Goal: Transaction & Acquisition: Purchase product/service

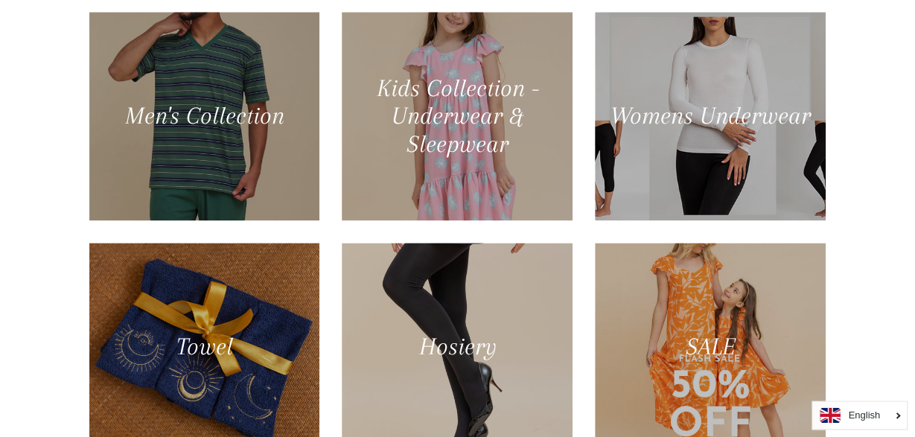
scroll to position [845, 0]
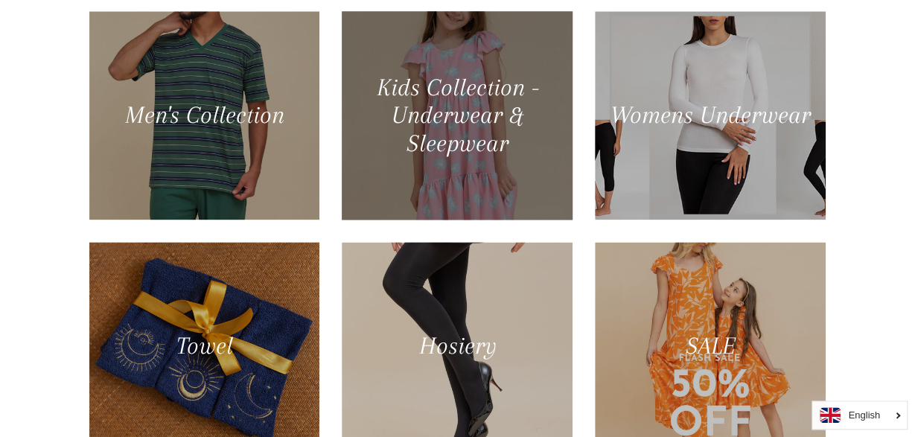
click at [452, 116] on div at bounding box center [457, 115] width 237 height 214
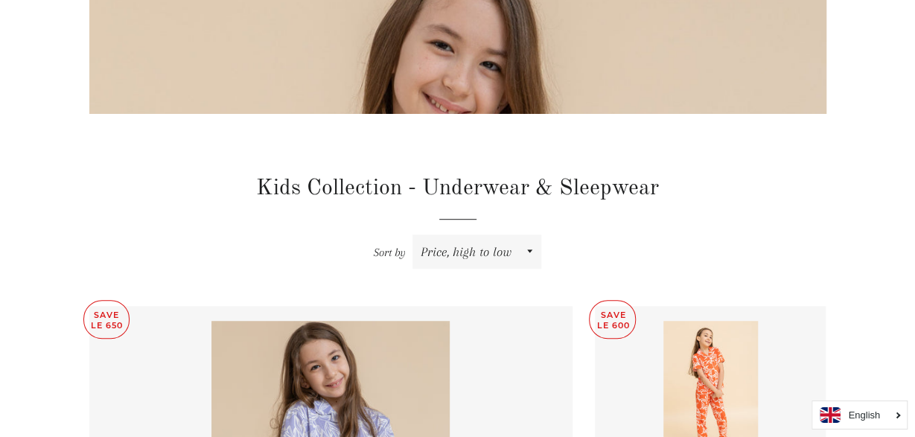
scroll to position [332, 0]
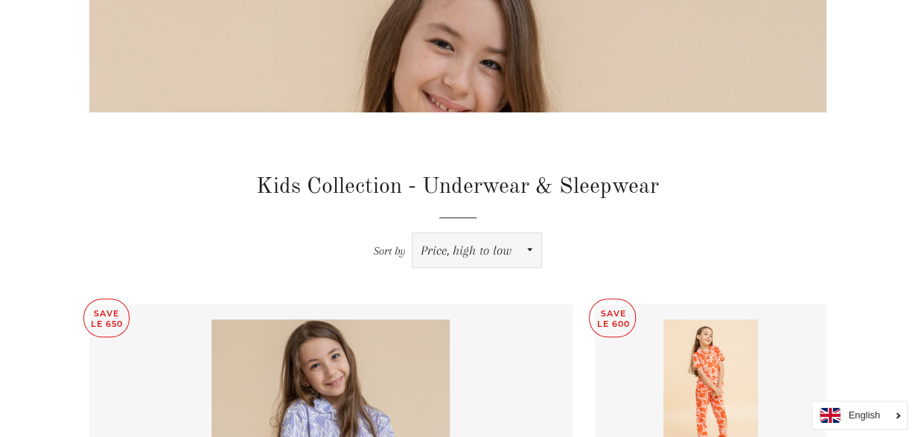
click at [412, 233] on select "Featured Best selling Alphabetically, A-Z Alphabetically, Z-A Price, low to hig…" at bounding box center [476, 250] width 129 height 34
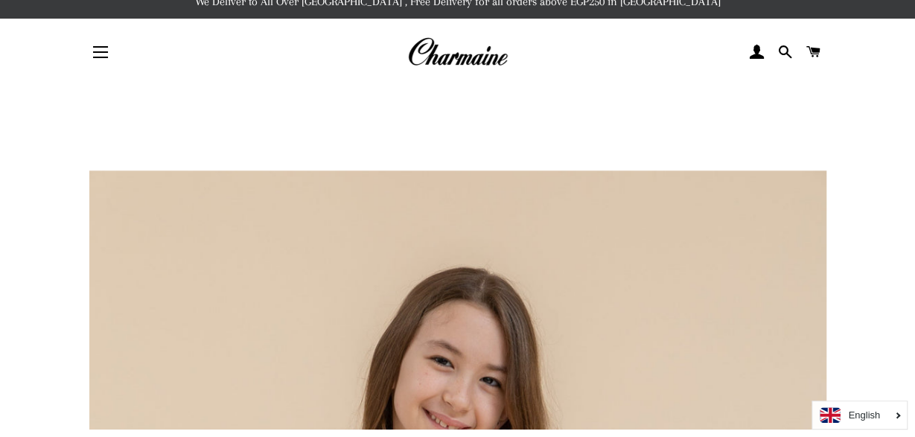
scroll to position [0, 0]
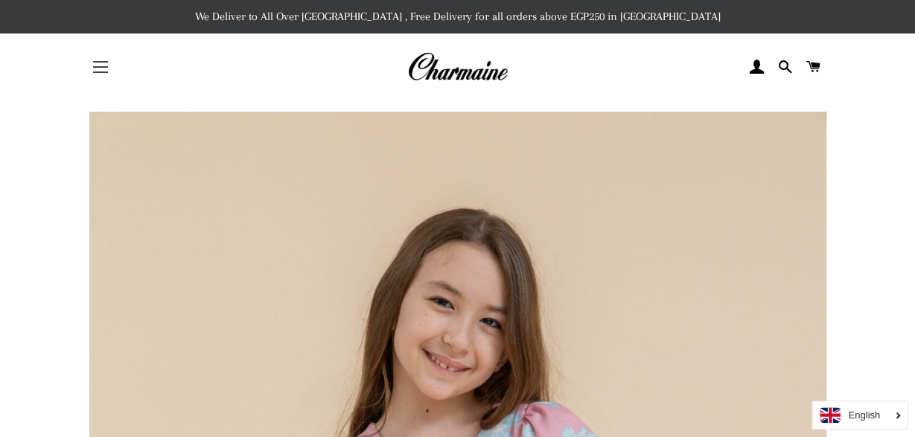
click at [93, 68] on button "Site navigation" at bounding box center [100, 66] width 37 height 37
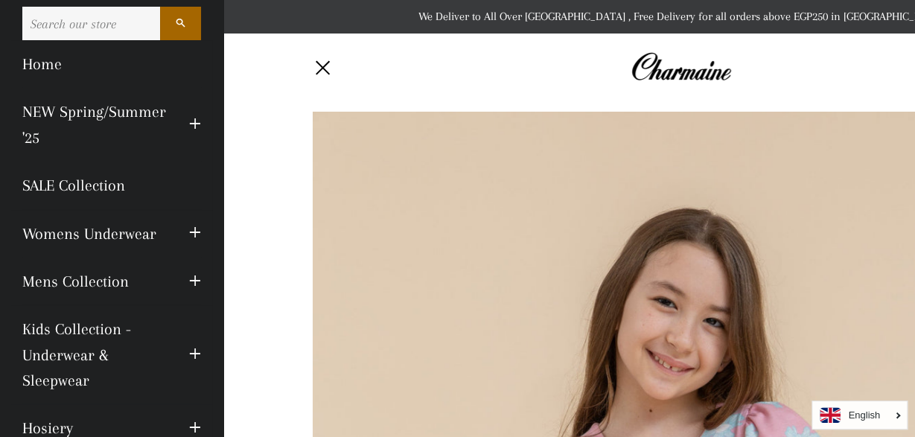
scroll to position [20, 0]
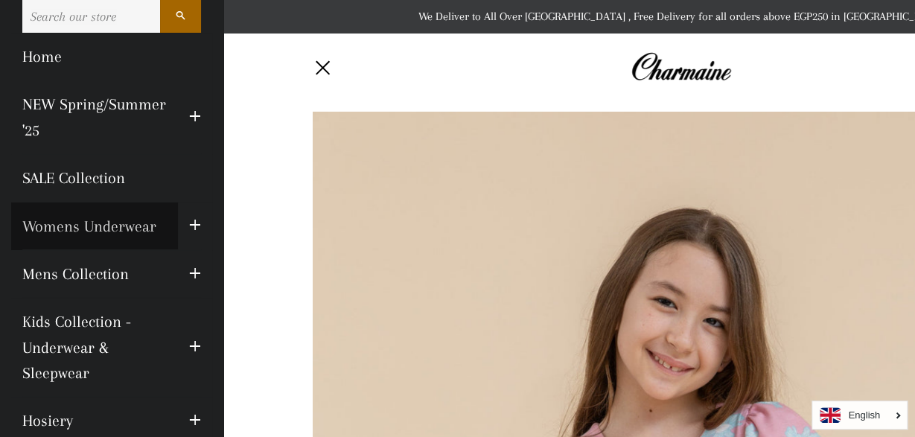
click at [141, 223] on link "Womens Underwear" at bounding box center [94, 226] width 167 height 48
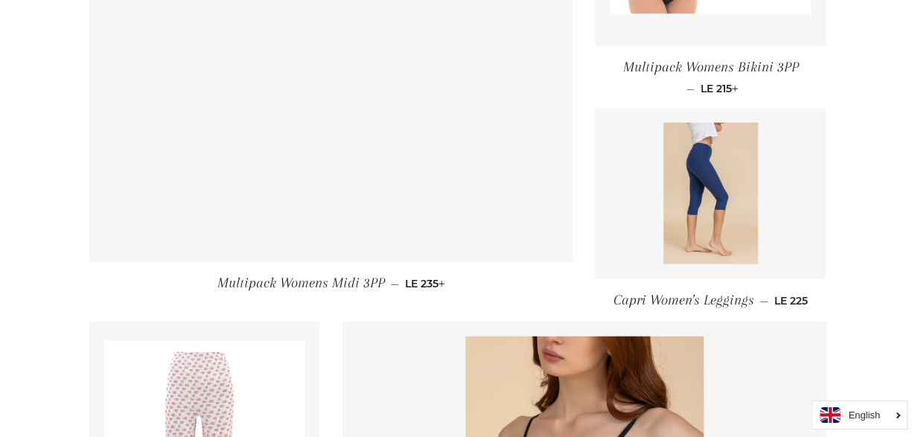
scroll to position [1689, 0]
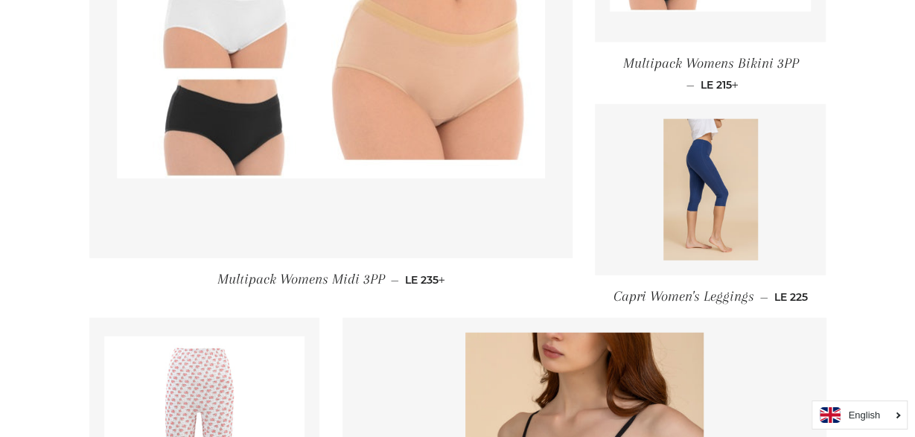
click at [303, 277] on span "Multipack Womens Midi 3PP" at bounding box center [300, 279] width 167 height 16
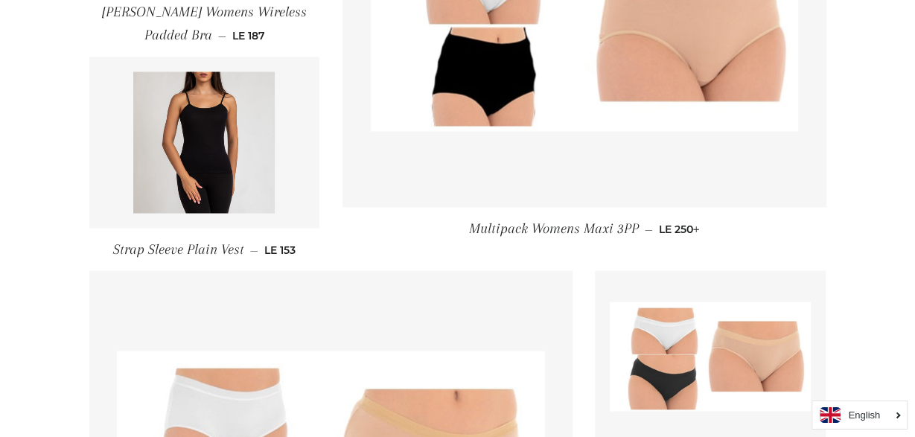
scroll to position [1293, 0]
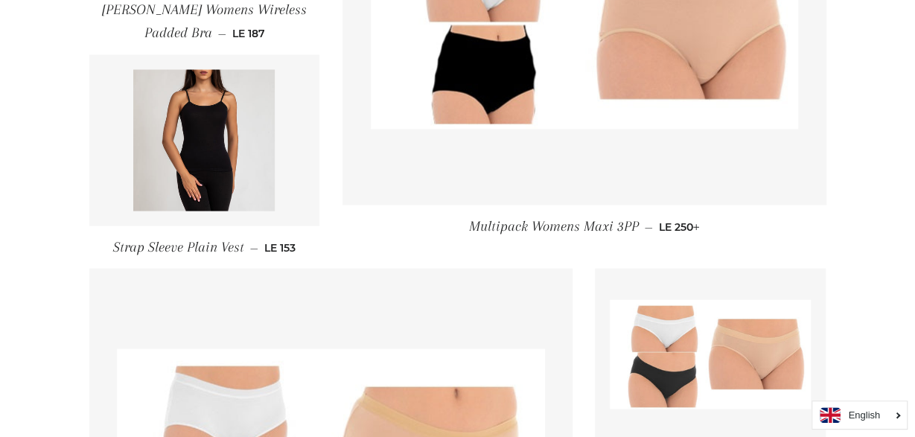
click at [178, 248] on span "Strap Sleeve Plain Vest" at bounding box center [178, 246] width 131 height 16
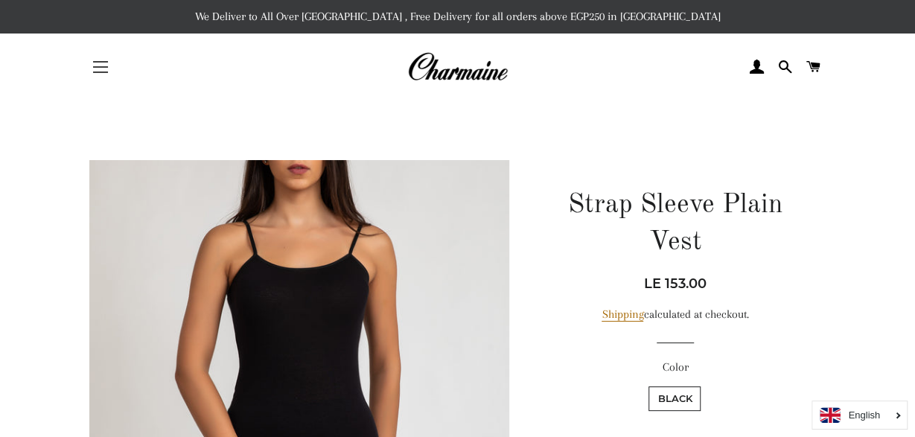
click at [102, 71] on button "Site navigation" at bounding box center [100, 66] width 37 height 37
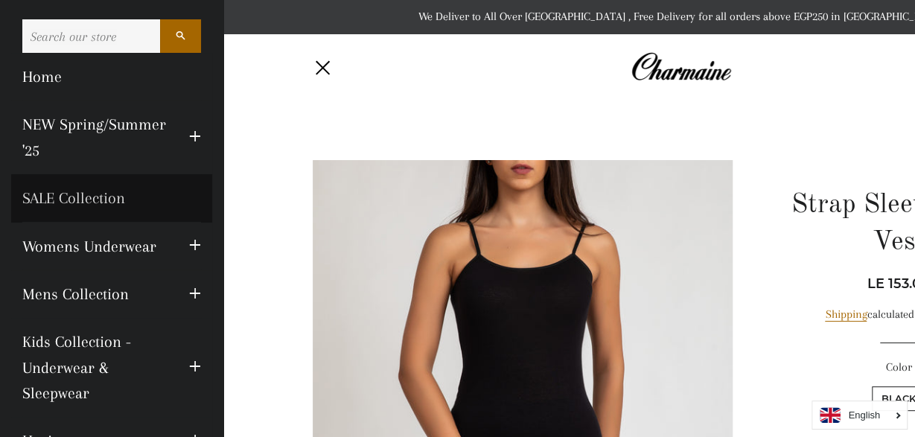
click at [96, 202] on link "SALE Collection" at bounding box center [111, 198] width 201 height 48
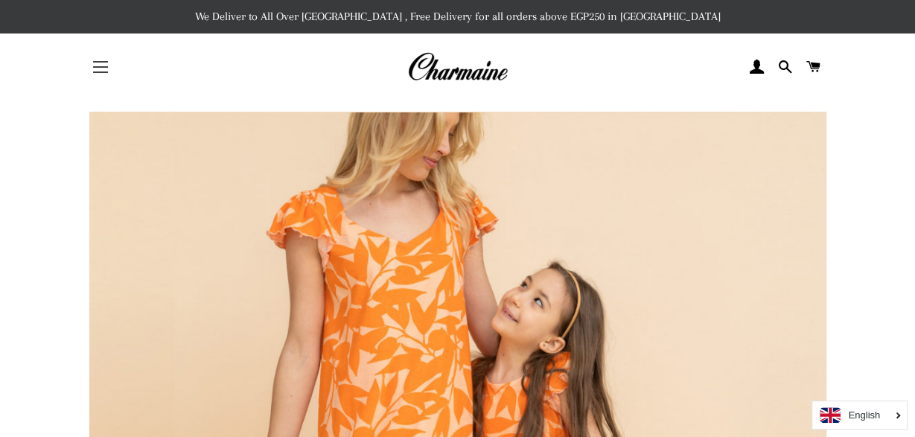
click at [96, 68] on span "button" at bounding box center [100, 66] width 15 height 1
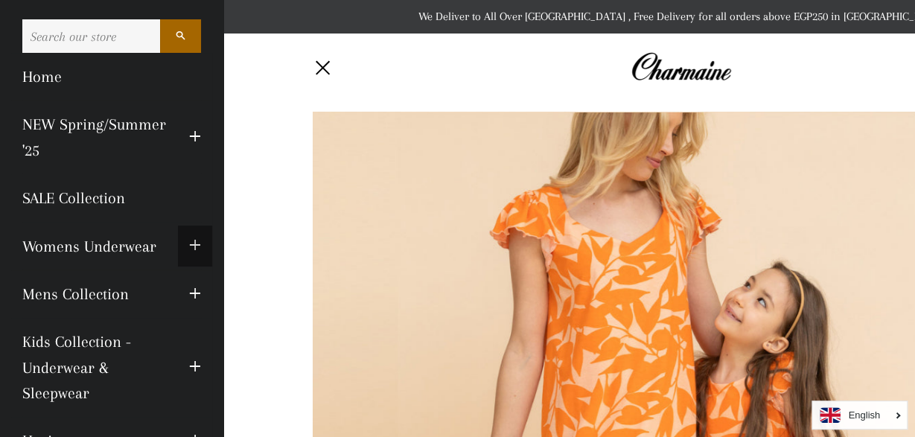
click at [196, 247] on span "button" at bounding box center [195, 246] width 12 height 19
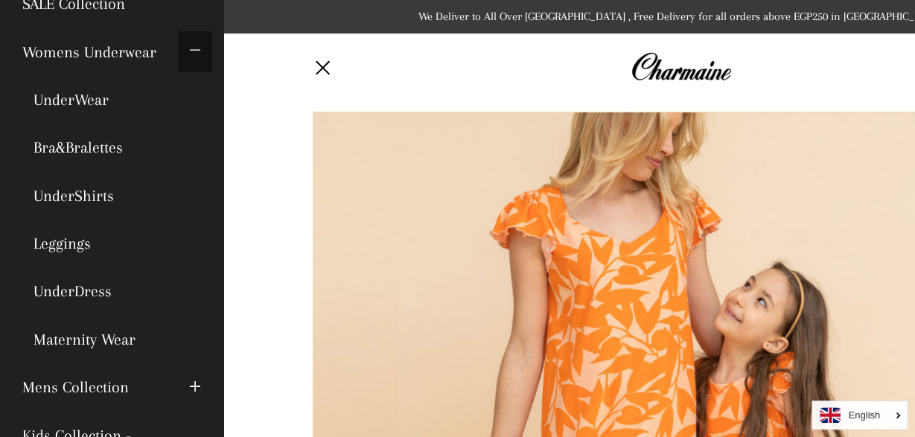
scroll to position [150, 0]
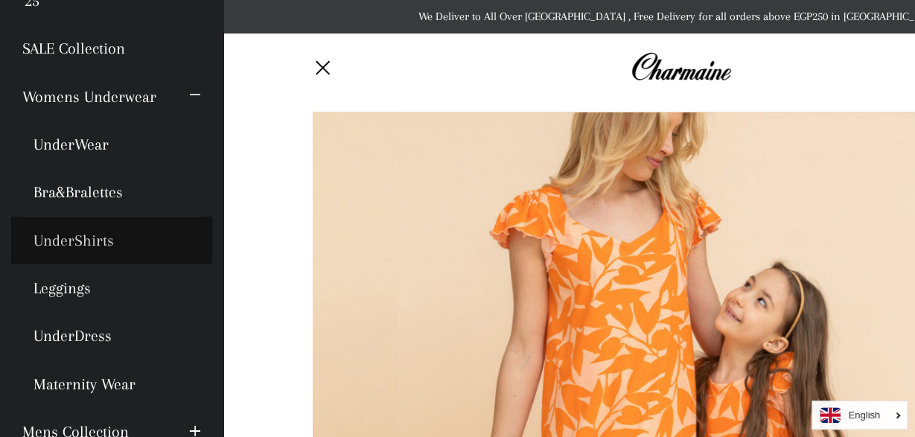
click at [93, 236] on link "UnderShirts" at bounding box center [111, 241] width 201 height 48
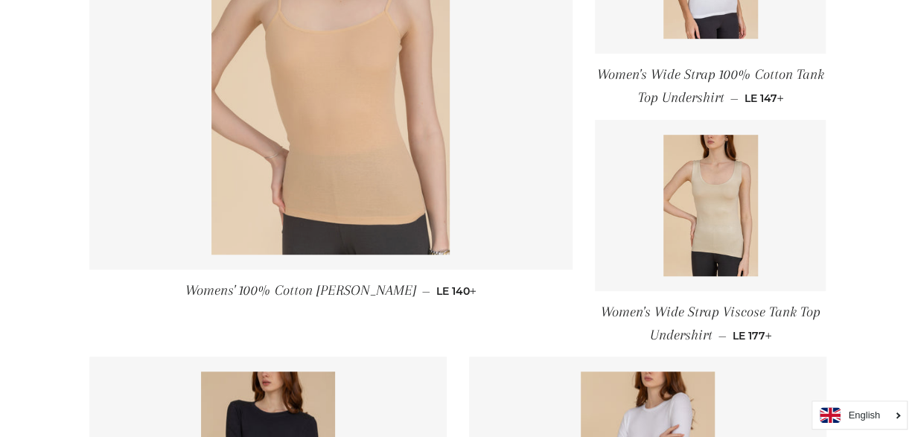
scroll to position [413, 0]
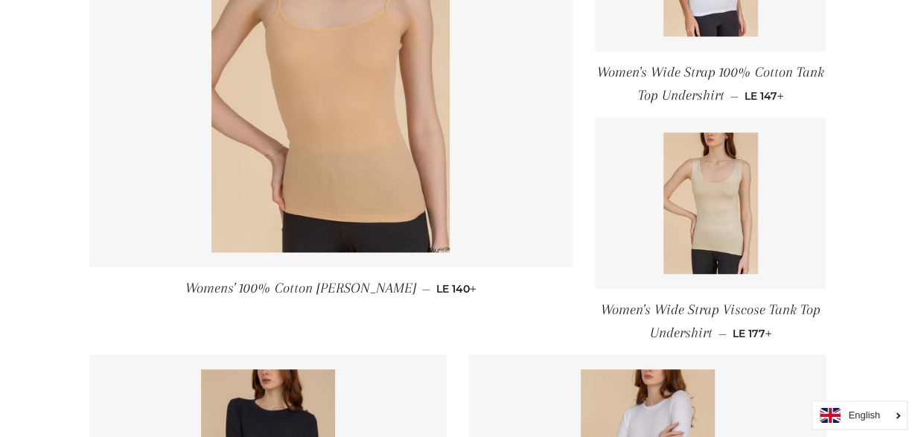
click at [278, 284] on span "Womens' 100% Cotton [PERSON_NAME]" at bounding box center [300, 288] width 231 height 16
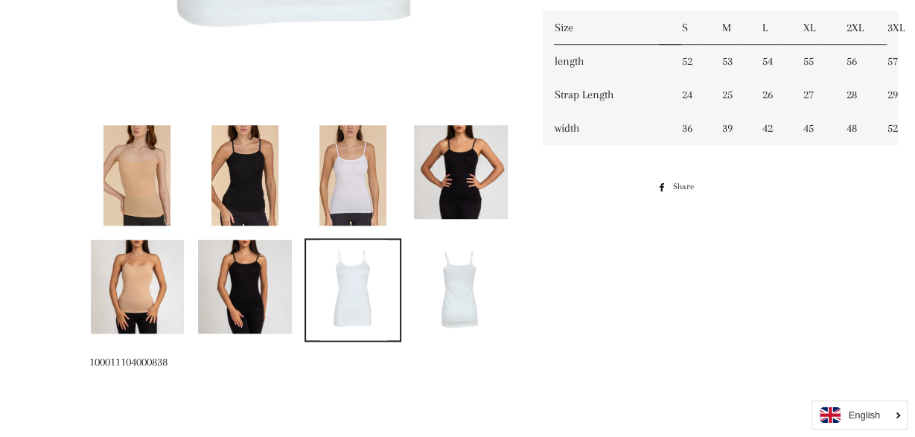
scroll to position [686, 0]
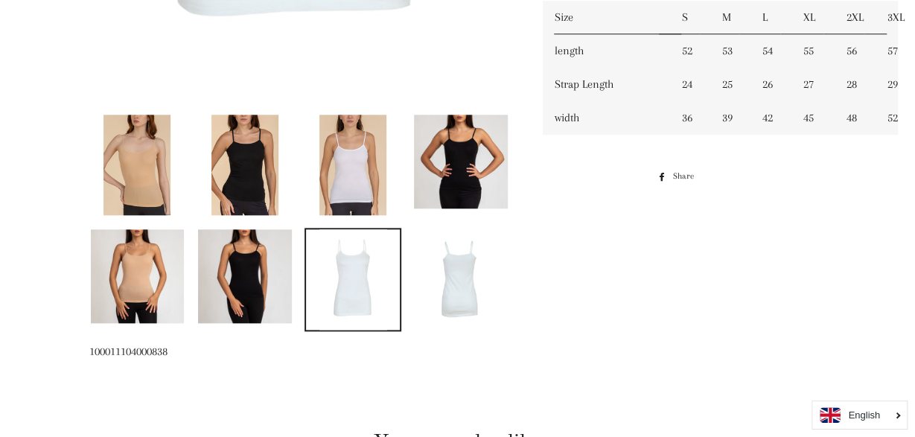
click at [348, 266] on img at bounding box center [352, 279] width 67 height 100
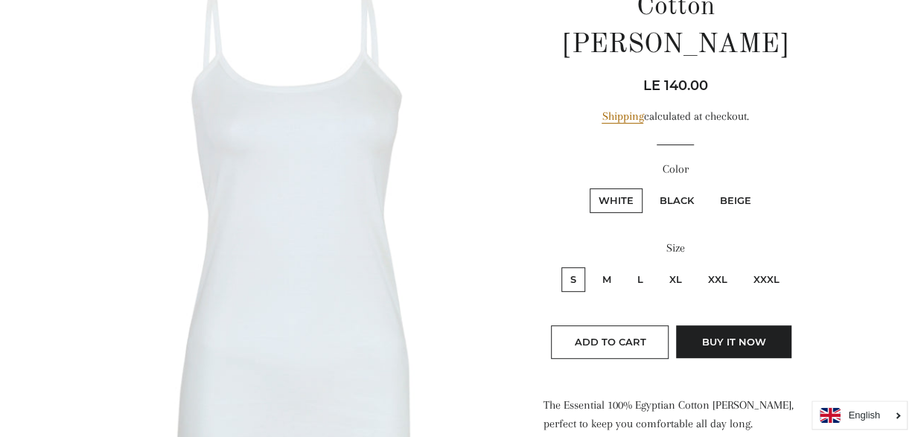
scroll to position [232, 0]
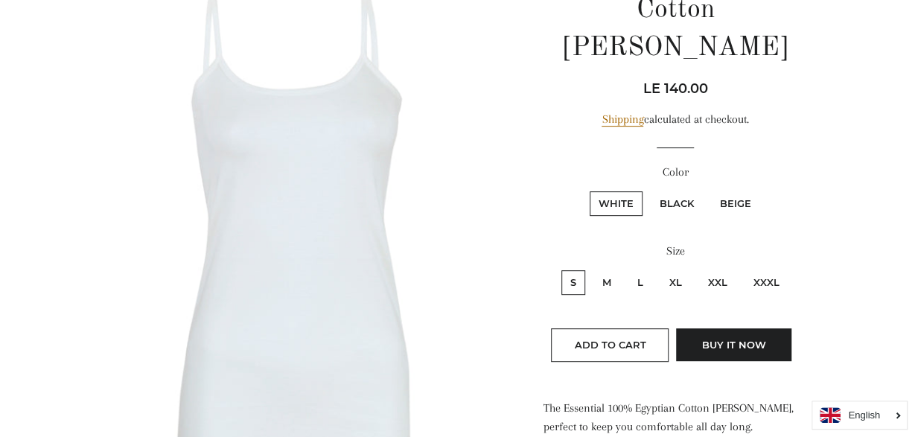
click at [740, 191] on label "Beige" at bounding box center [735, 203] width 49 height 25
click at [709, 189] on input "Beige" at bounding box center [708, 189] width 1 height 1
radio input "true"
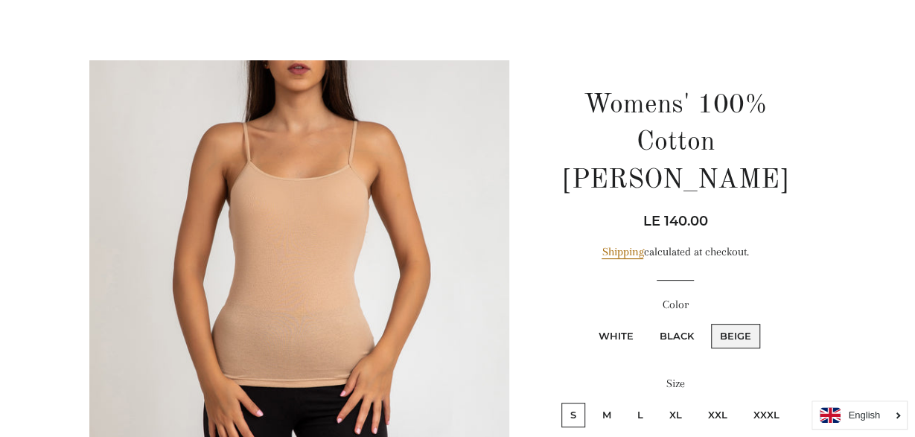
scroll to position [98, 0]
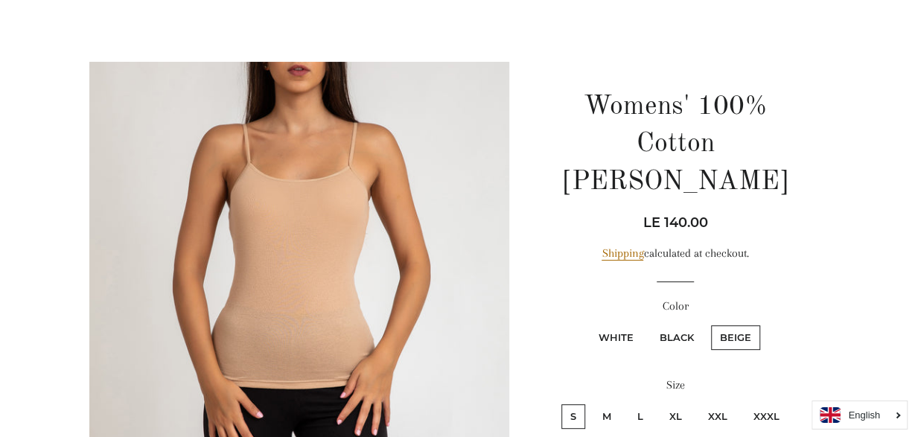
click at [309, 184] on img at bounding box center [299, 272] width 420 height 420
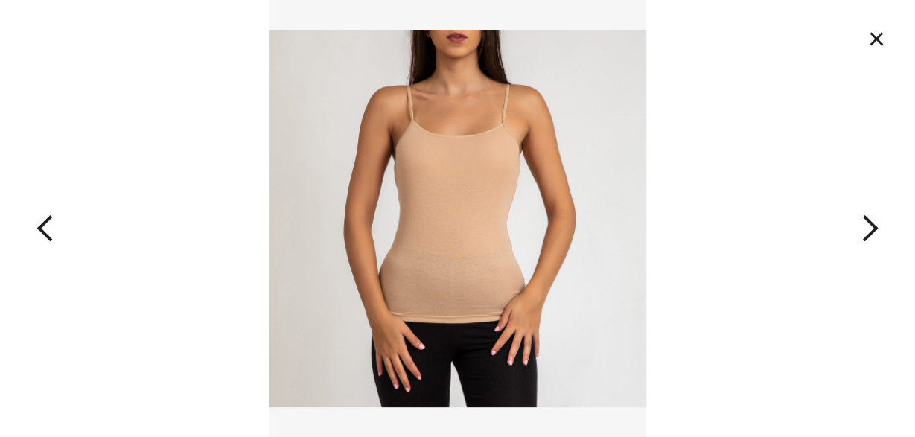
click at [864, 233] on button "button" at bounding box center [823, 218] width 183 height 437
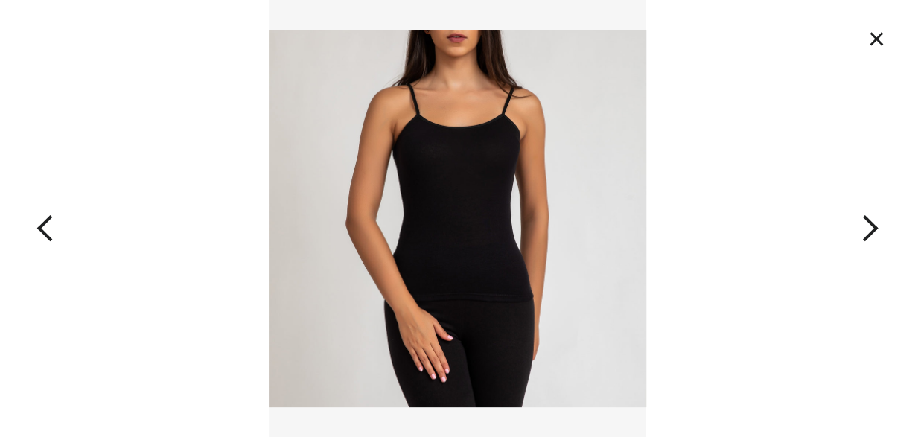
click at [864, 233] on button "button" at bounding box center [823, 218] width 183 height 437
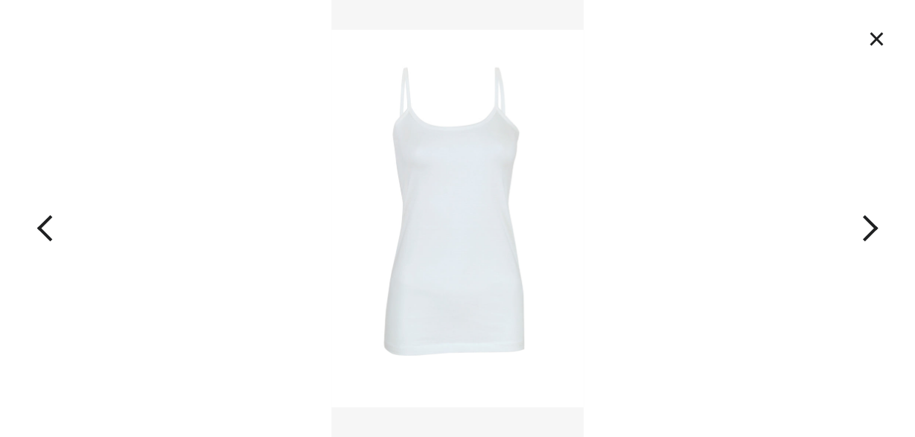
click at [864, 233] on button "button" at bounding box center [823, 218] width 183 height 437
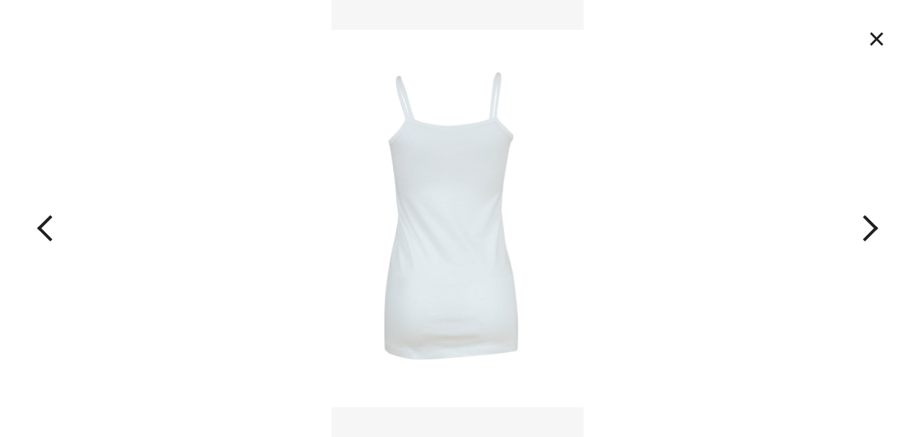
click at [864, 233] on button "button" at bounding box center [823, 218] width 183 height 437
